Goal: Task Accomplishment & Management: Complete application form

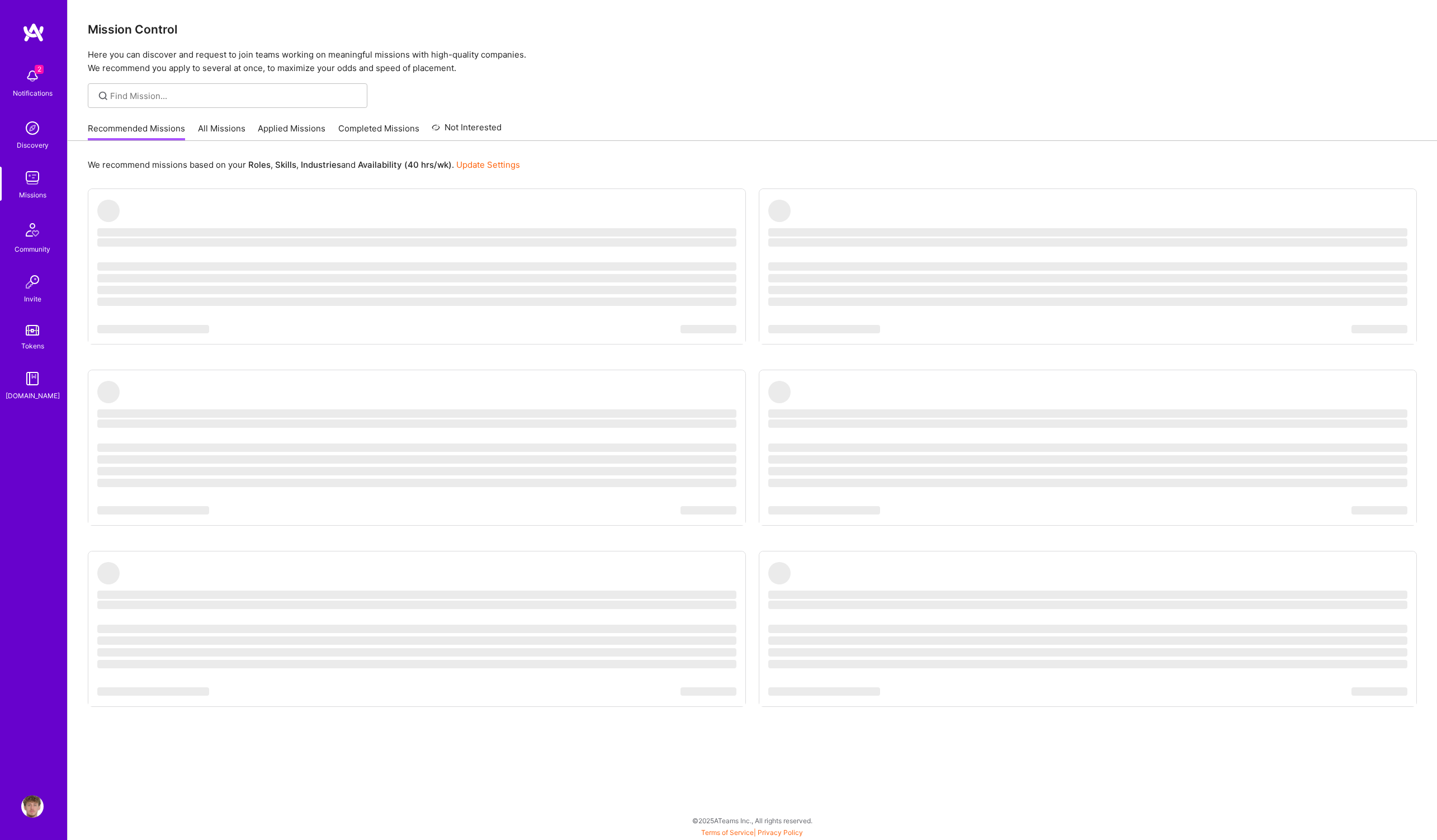
click at [10, 67] on div "2 Notifications" at bounding box center [32, 81] width 69 height 38
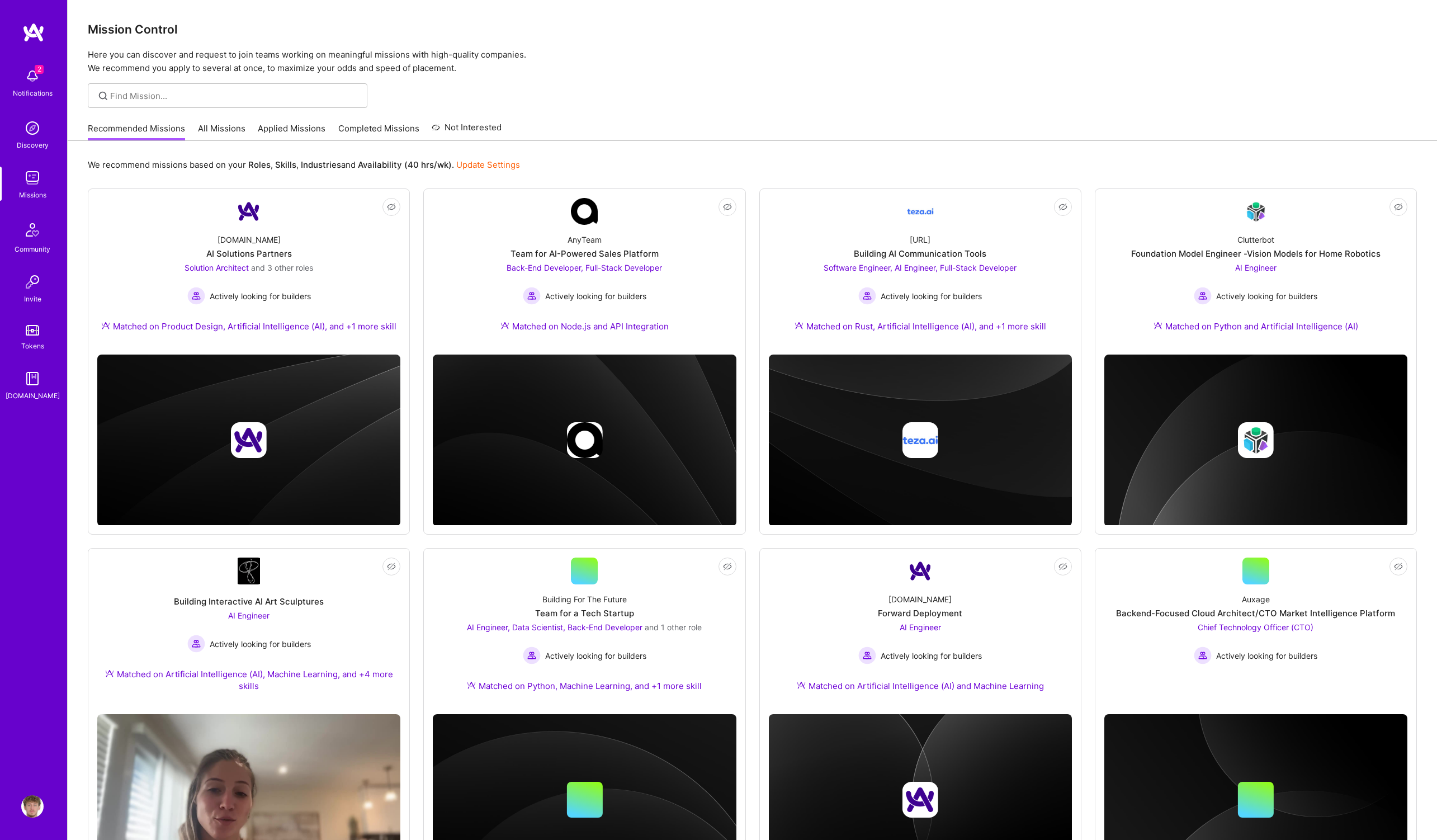
click at [37, 74] on div "2 Notifications Discovery Missions Community Invite Tokens A.Guide" at bounding box center [33, 232] width 67 height 339
click at [25, 76] on img at bounding box center [32, 75] width 22 height 22
click at [658, 165] on div "2 2 Notifications Discovery Missions Community Invite Tokens A.Guide Profile Cl…" at bounding box center [718, 637] width 1437 height 1275
click at [368, 132] on link "Completed Missions" at bounding box center [378, 132] width 81 height 19
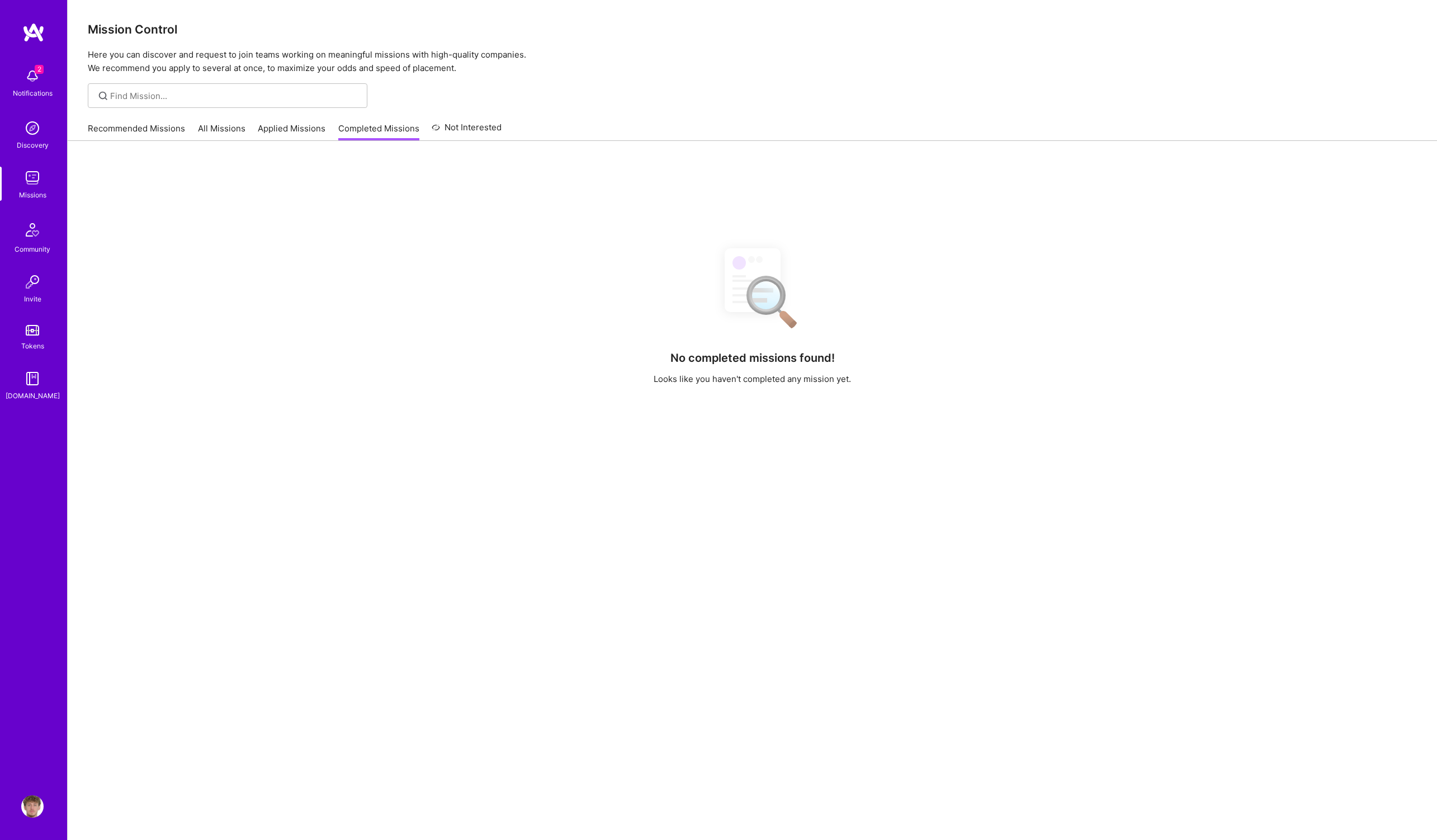
click at [310, 130] on link "Applied Missions" at bounding box center [292, 132] width 68 height 19
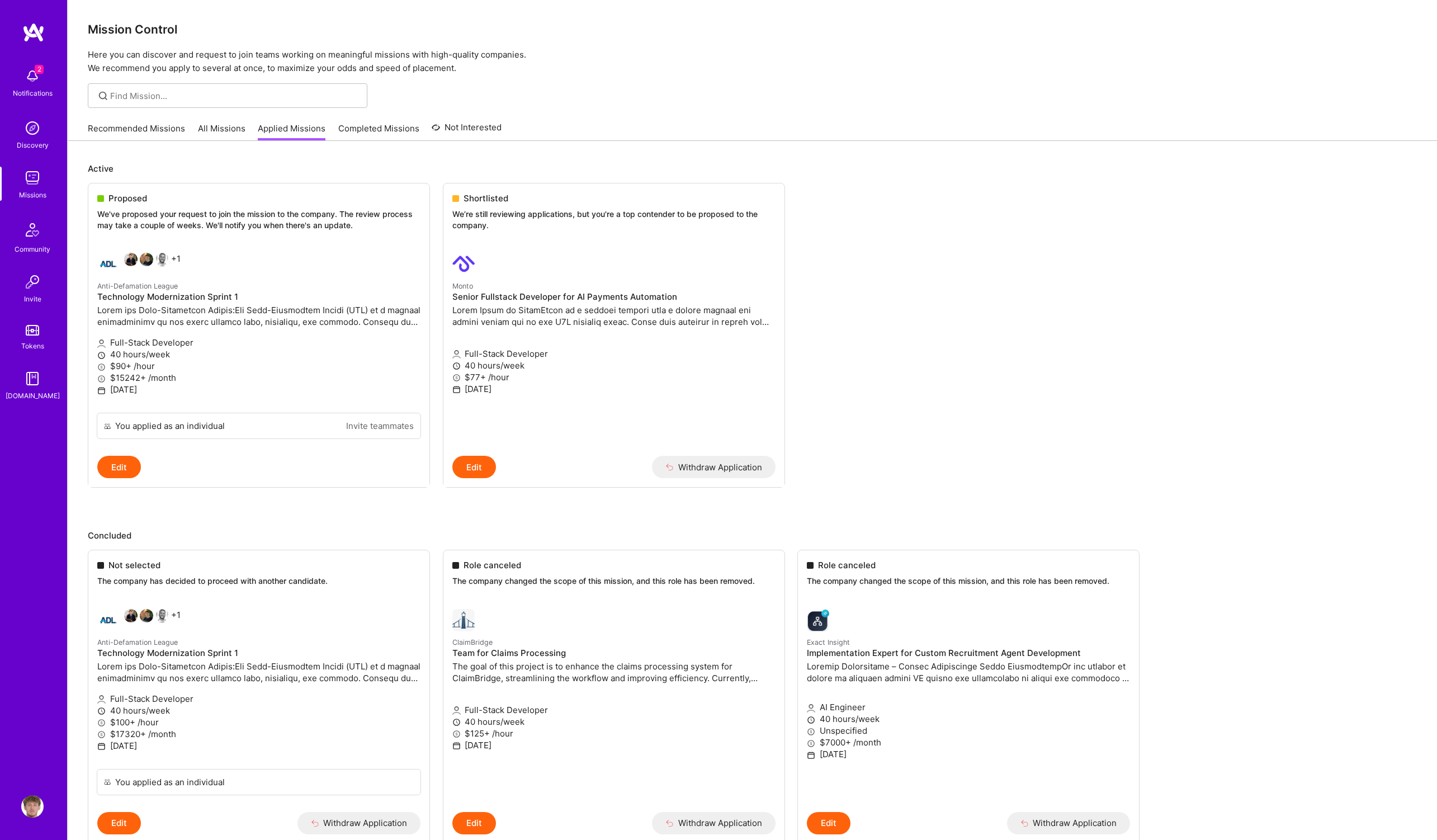
click at [122, 130] on link "Recommended Missions" at bounding box center [136, 132] width 98 height 19
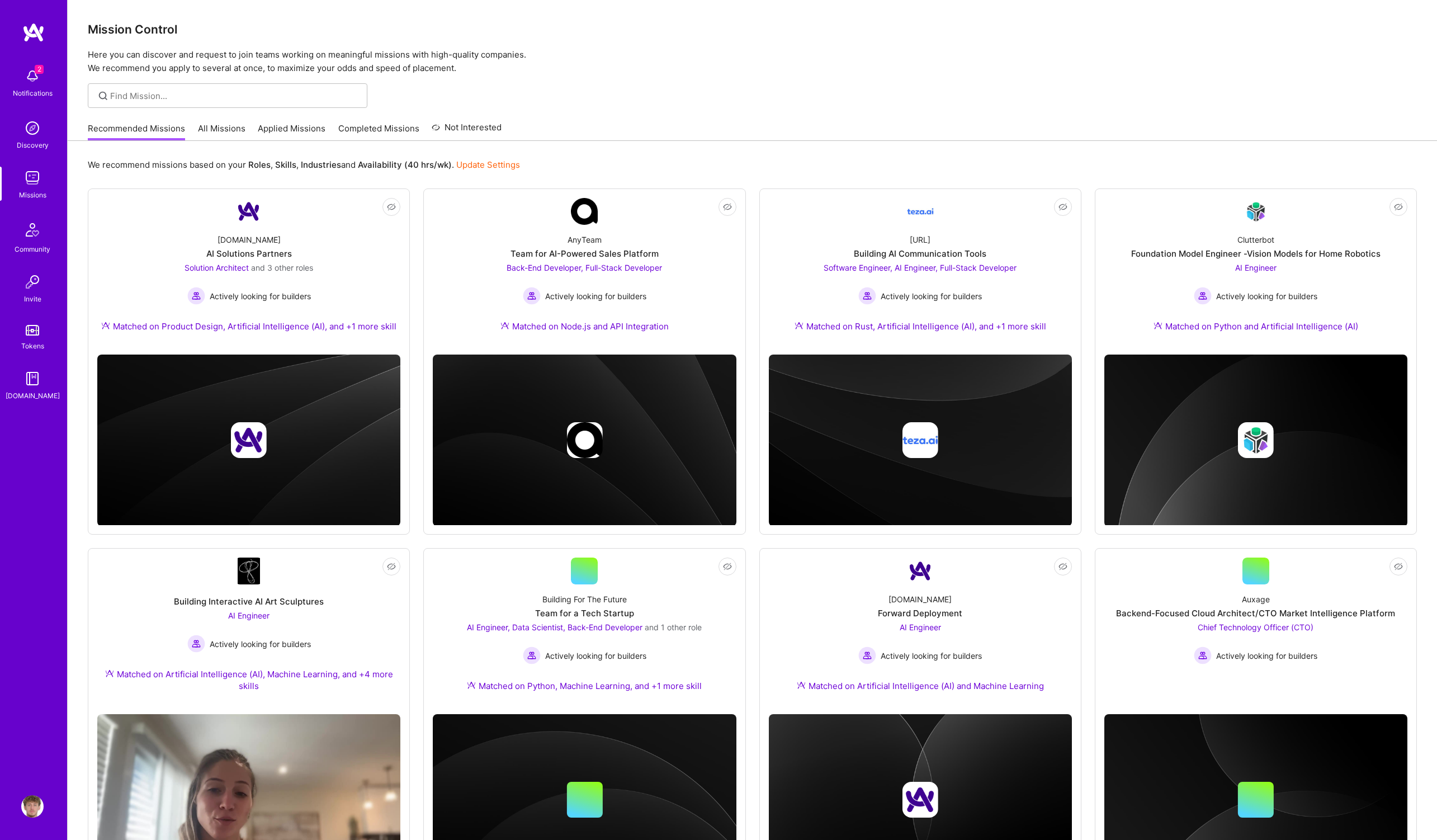
click at [283, 127] on link "Applied Missions" at bounding box center [292, 132] width 68 height 19
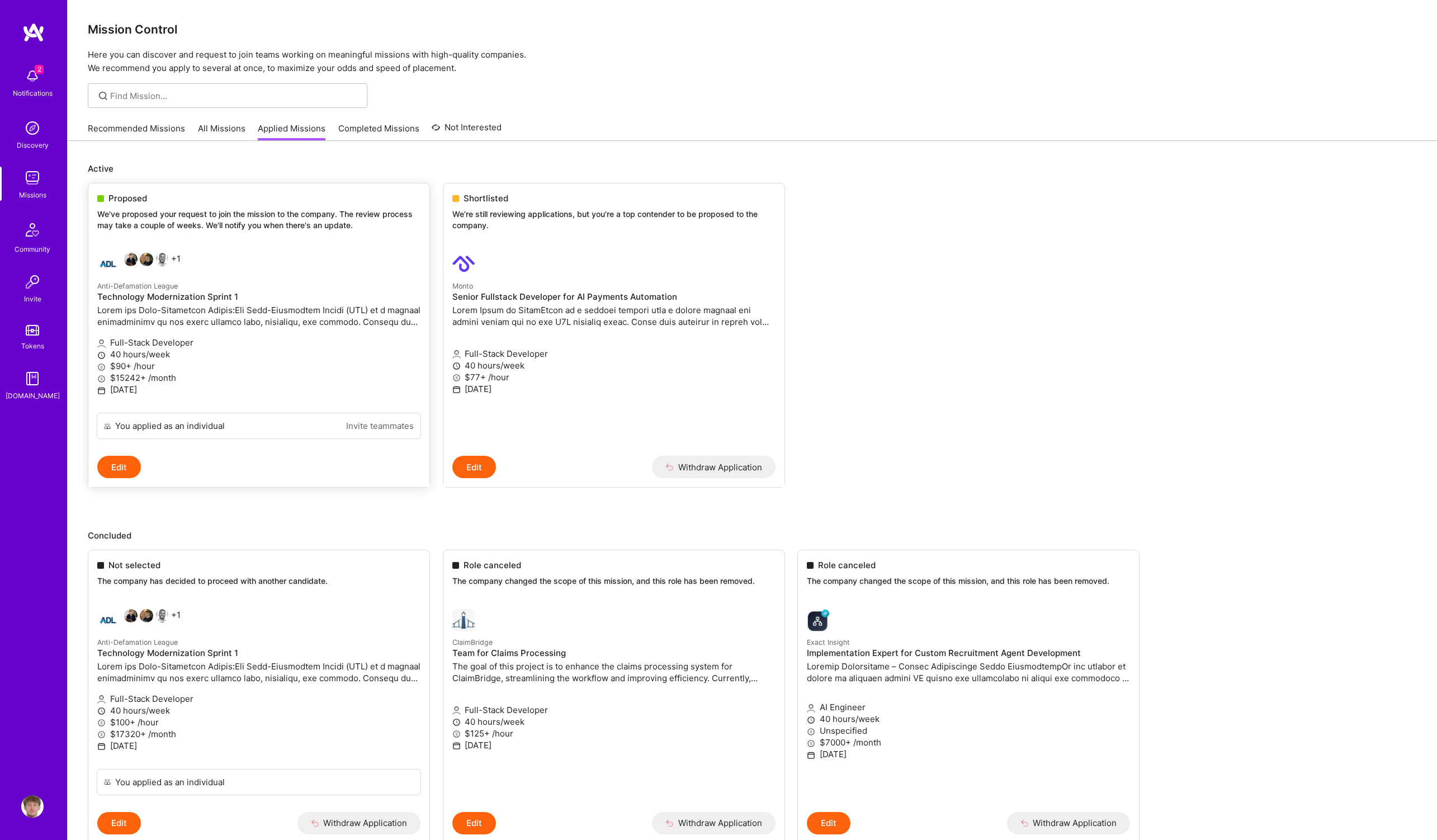
click at [125, 205] on div "Proposed We've proposed your request to join the mission to the company. The re…" at bounding box center [259, 213] width 341 height 60
click at [131, 327] on p at bounding box center [259, 316] width 323 height 23
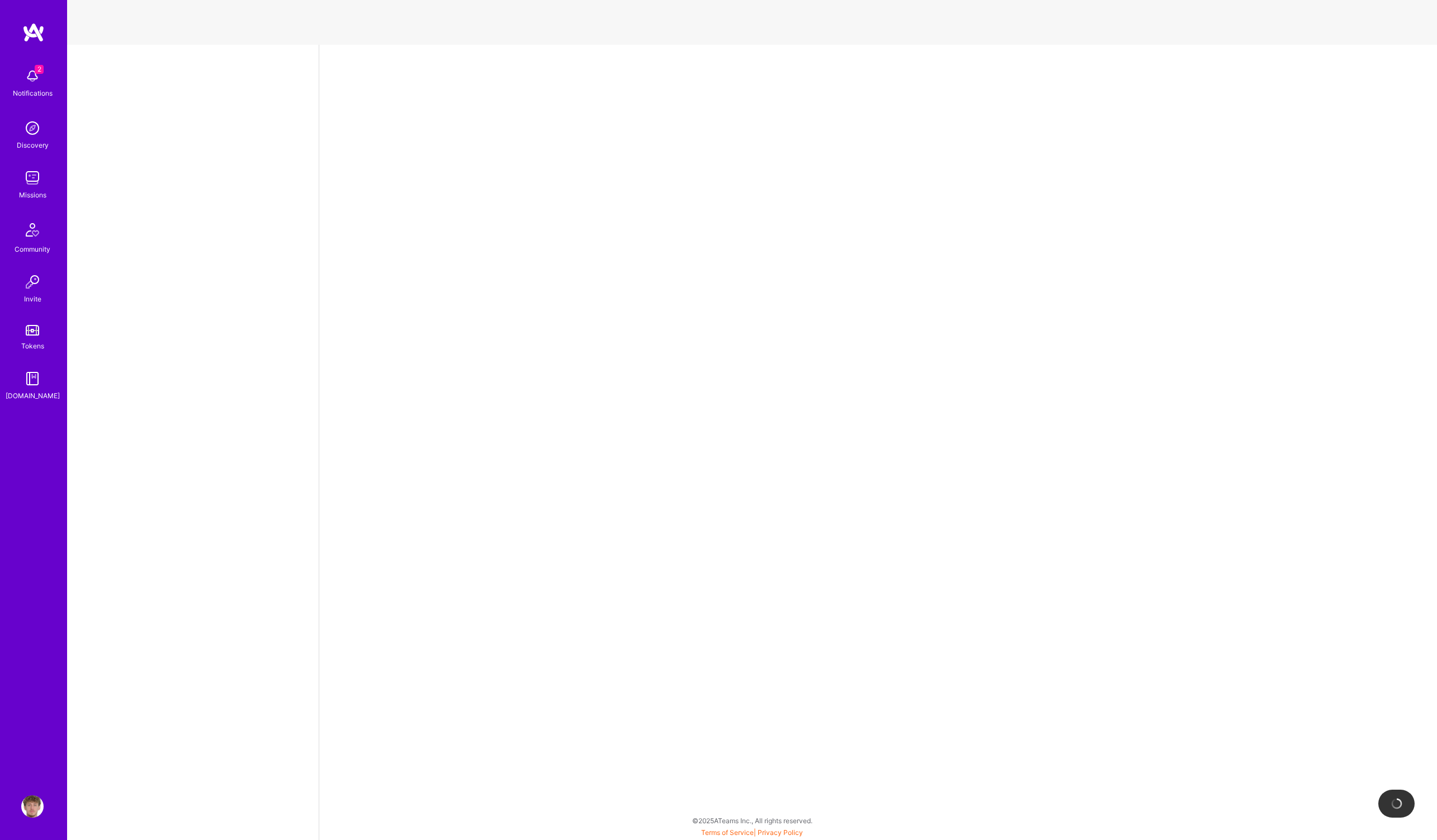
select select "PL"
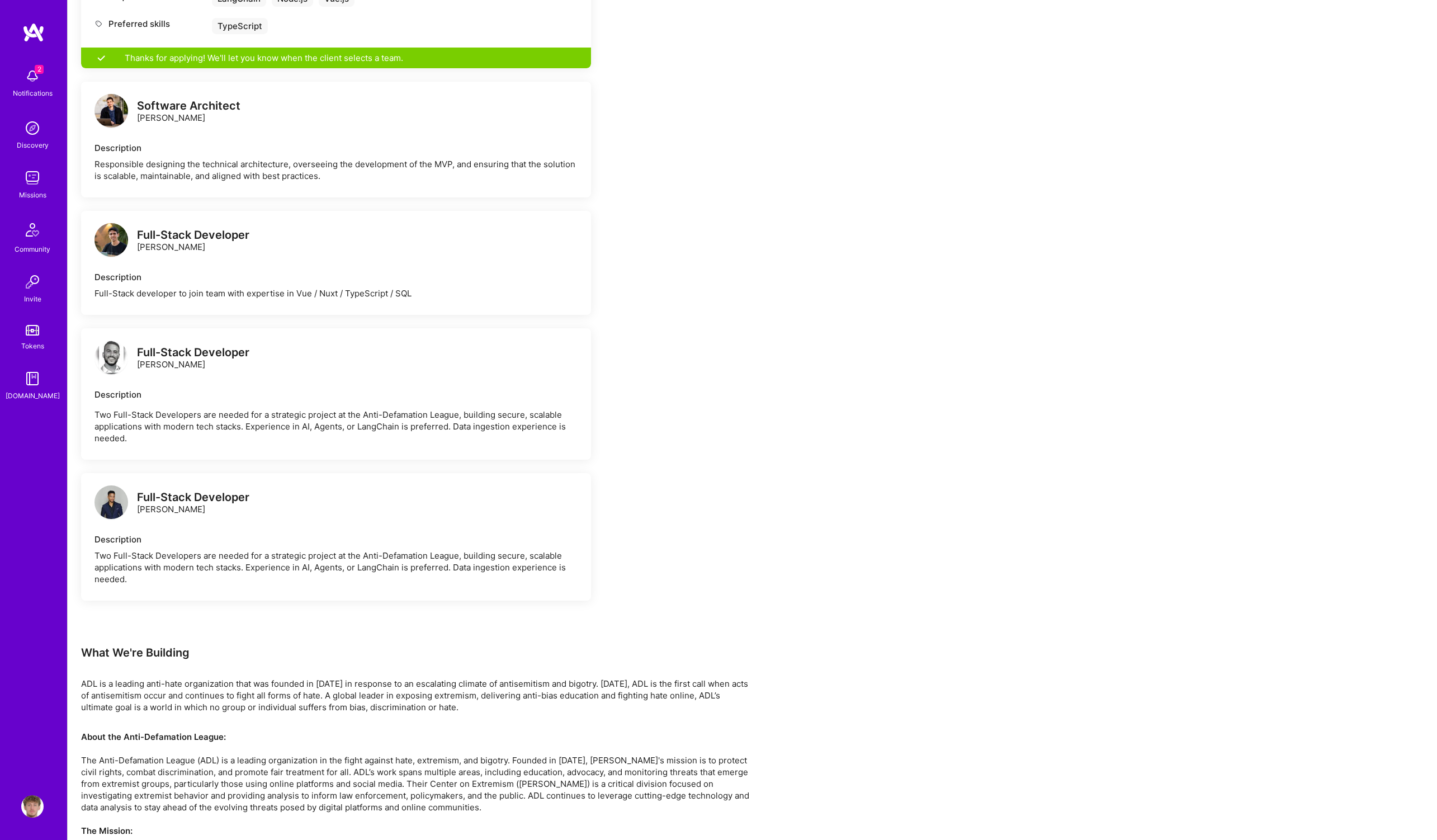
scroll to position [548, 0]
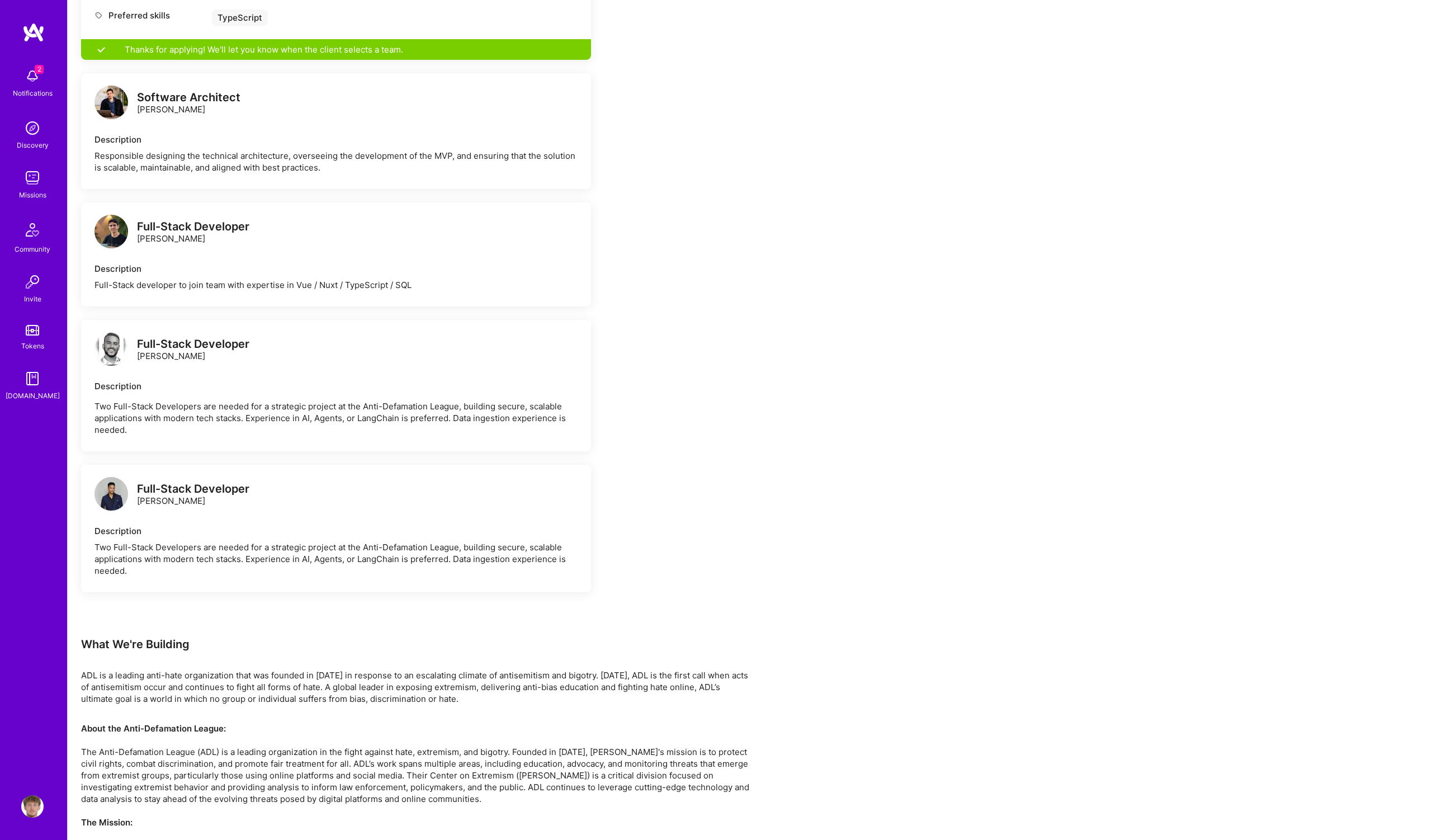
click at [37, 86] on img at bounding box center [32, 75] width 22 height 22
